Goal: Navigation & Orientation: Find specific page/section

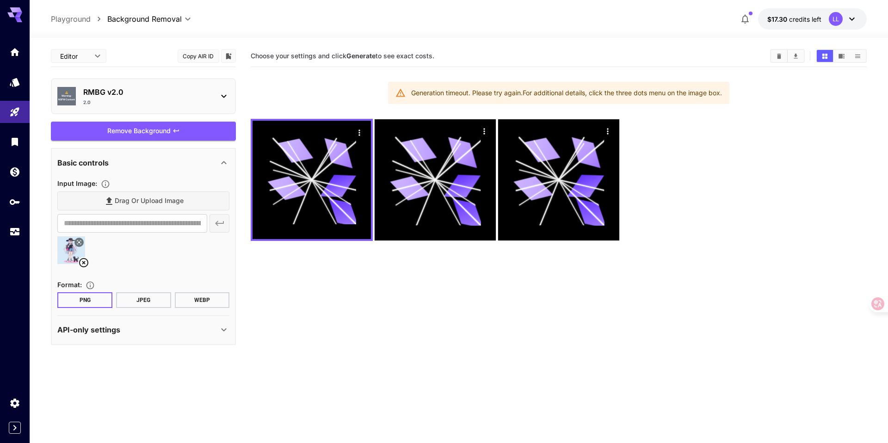
click at [160, 127] on div "Remove Background" at bounding box center [143, 131] width 185 height 19
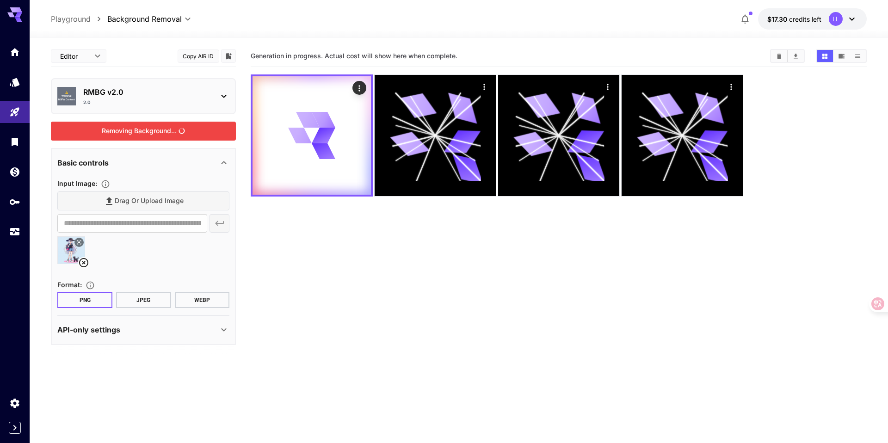
click at [384, 248] on section "Generation in progress. Actual cost will show here when complete." at bounding box center [558, 266] width 615 height 443
click at [748, 21] on icon "button" at bounding box center [744, 18] width 11 height 11
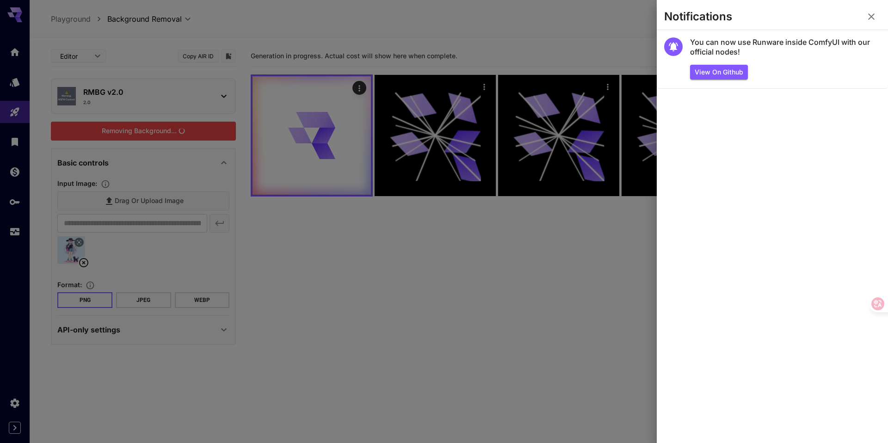
click at [562, 276] on div at bounding box center [444, 221] width 888 height 443
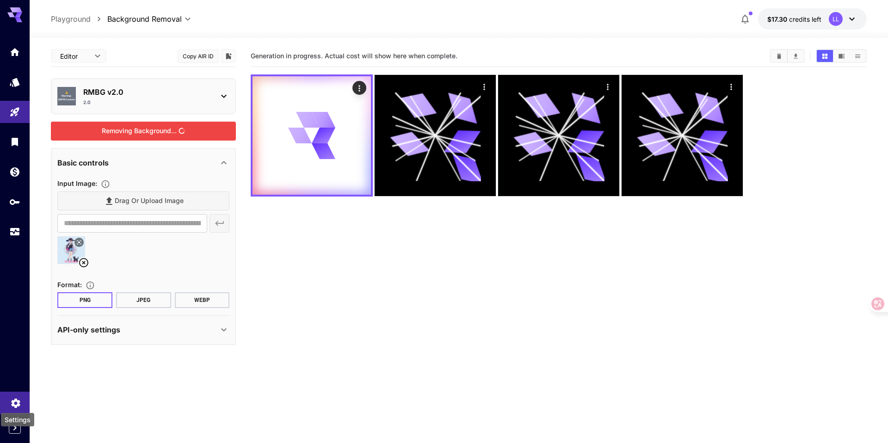
click at [18, 399] on icon "Settings" at bounding box center [15, 400] width 9 height 9
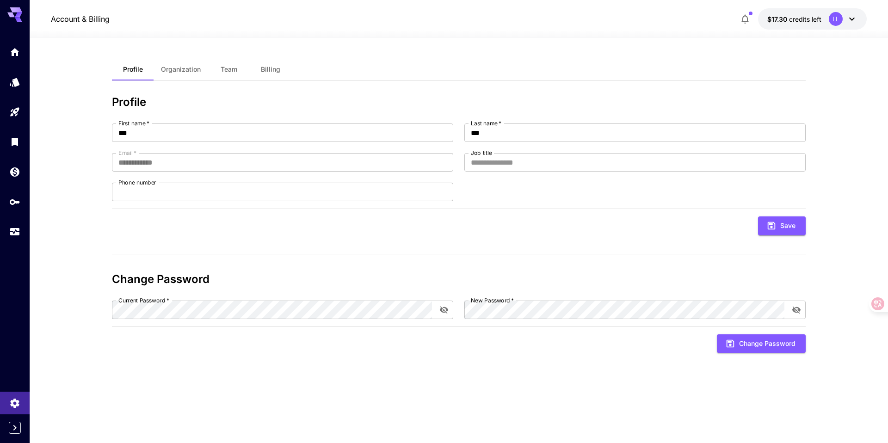
click at [229, 70] on span "Team" at bounding box center [229, 69] width 17 height 8
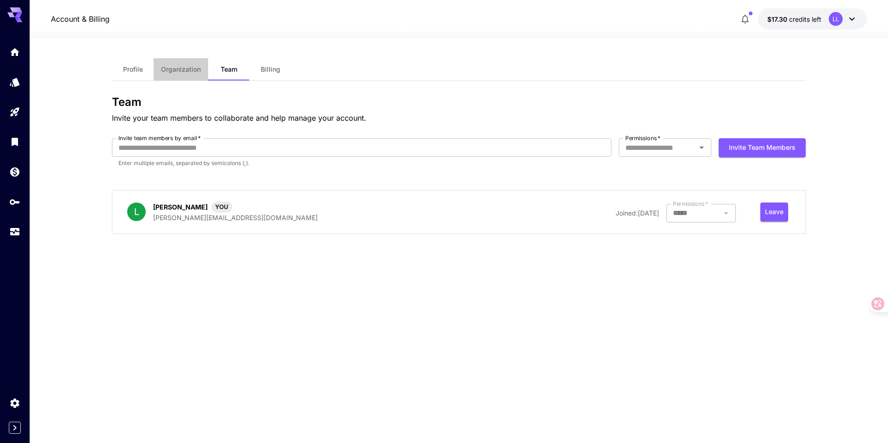
click at [198, 65] on span "Organization" at bounding box center [181, 69] width 40 height 8
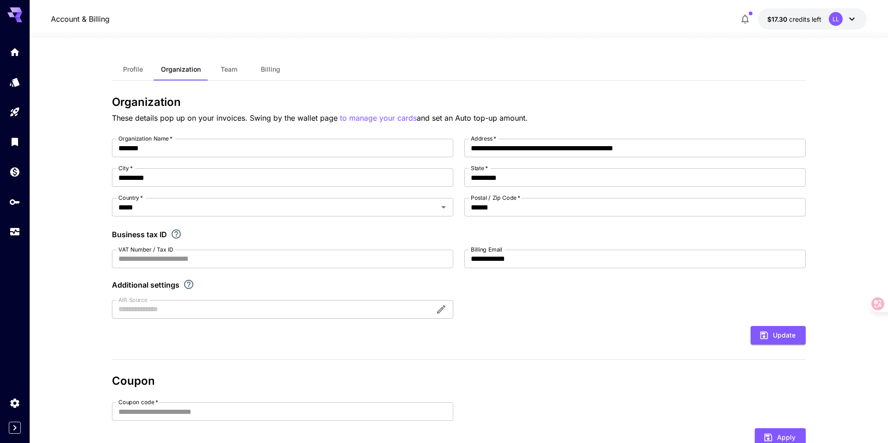
click at [272, 63] on button "Billing" at bounding box center [271, 69] width 42 height 22
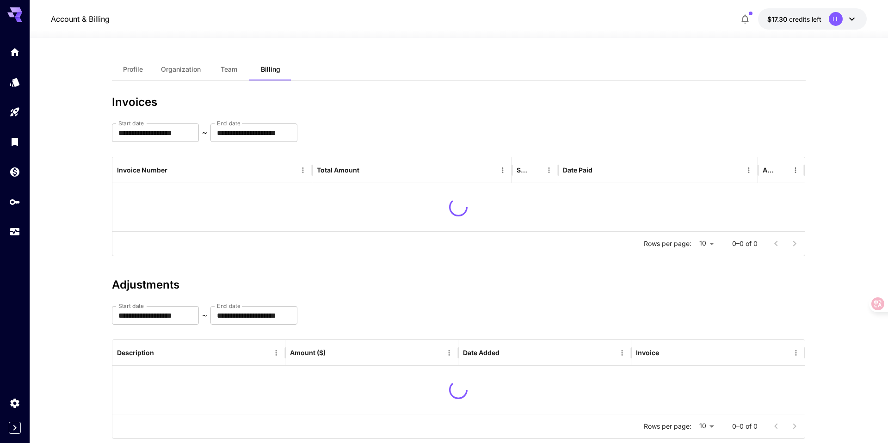
click at [178, 69] on span "Organization" at bounding box center [181, 69] width 40 height 8
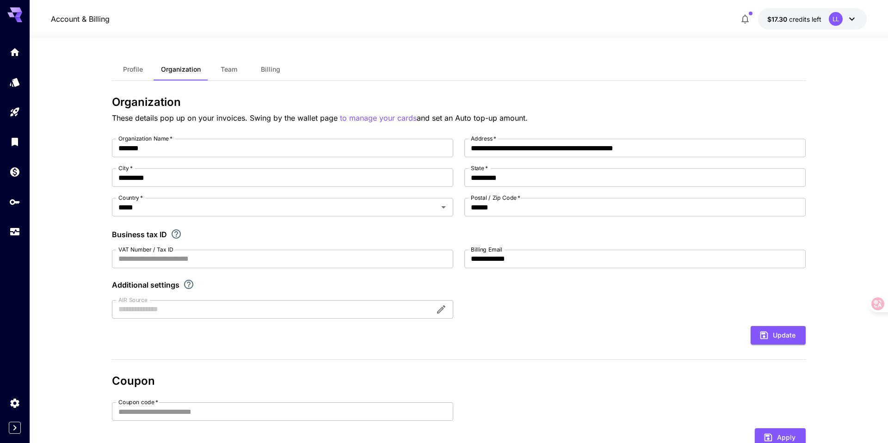
click at [141, 67] on span "Profile" at bounding box center [133, 69] width 20 height 8
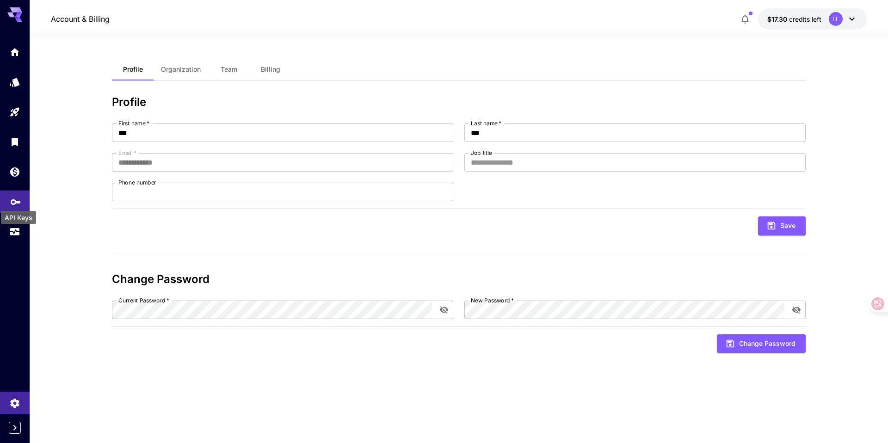
click at [16, 203] on icon "API Keys" at bounding box center [15, 198] width 11 height 11
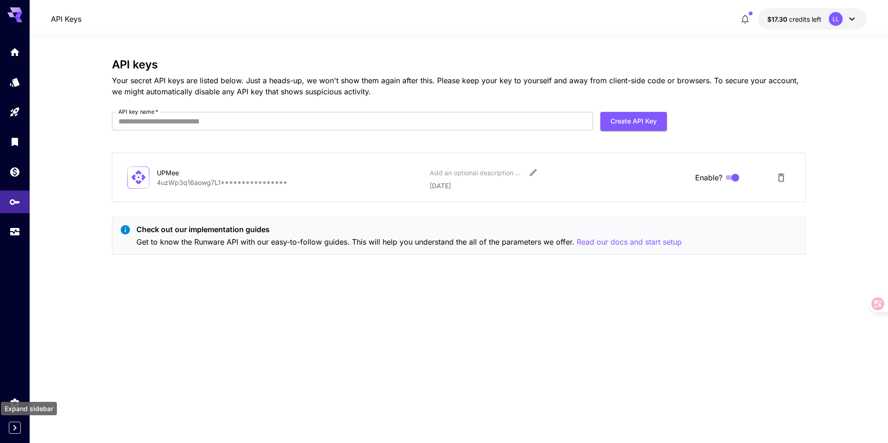
click at [18, 432] on icon "Expand sidebar" at bounding box center [14, 427] width 11 height 11
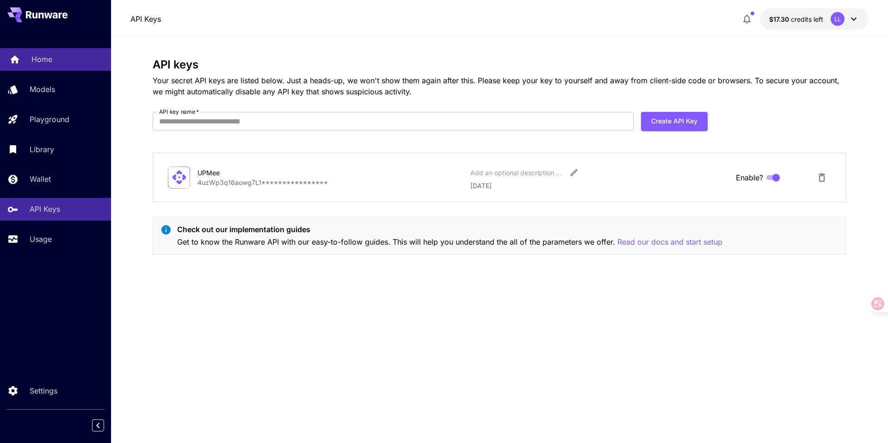
click at [44, 61] on p "Home" at bounding box center [41, 59] width 21 height 11
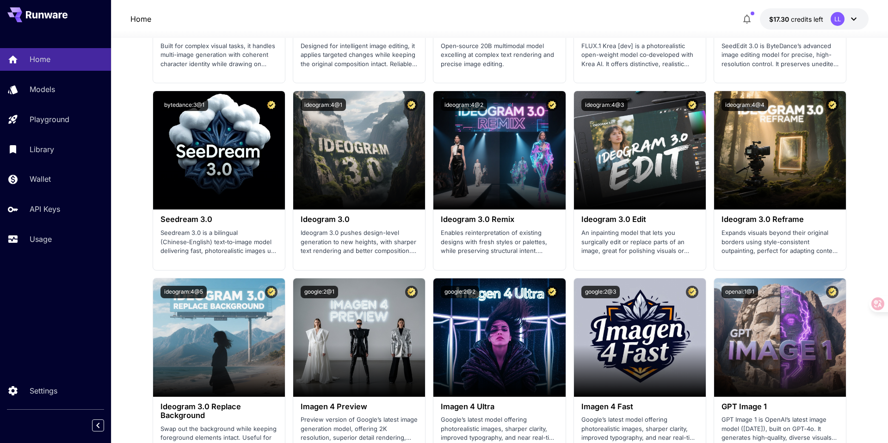
scroll to position [1211, 0]
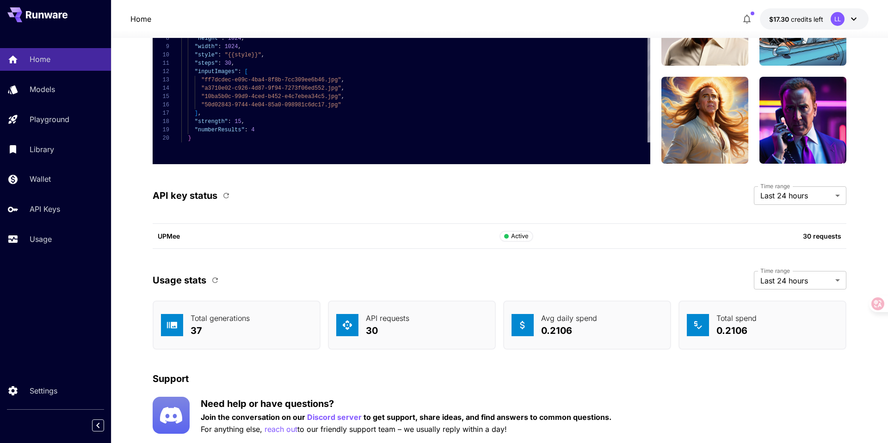
scroll to position [2336, 0]
